Goal: Task Accomplishment & Management: Complete application form

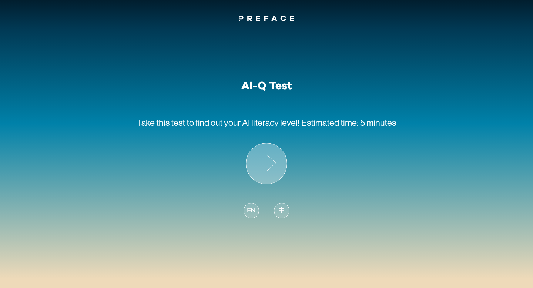
click at [259, 161] on icon at bounding box center [266, 163] width 41 height 41
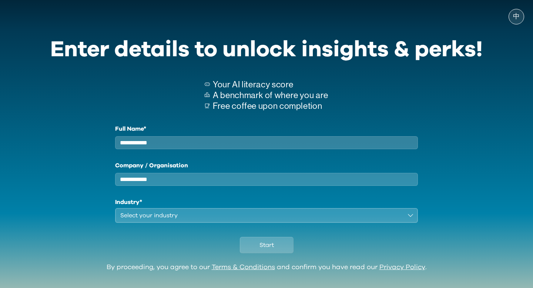
click at [250, 143] on input "Full Name*" at bounding box center [266, 142] width 303 height 13
type input "*"
click at [260, 186] on input "Company / Organisation" at bounding box center [266, 179] width 303 height 13
click at [239, 220] on div "Select your industry" at bounding box center [261, 215] width 282 height 9
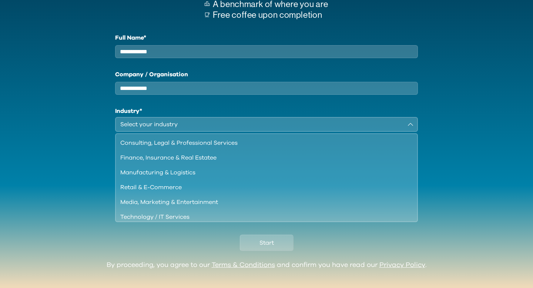
click at [231, 129] on div "Select your industry" at bounding box center [261, 124] width 282 height 9
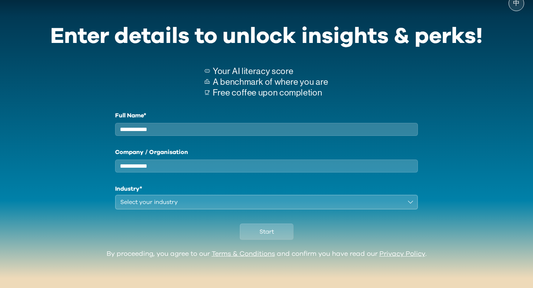
scroll to position [20, 0]
